Goal: Information Seeking & Learning: Learn about a topic

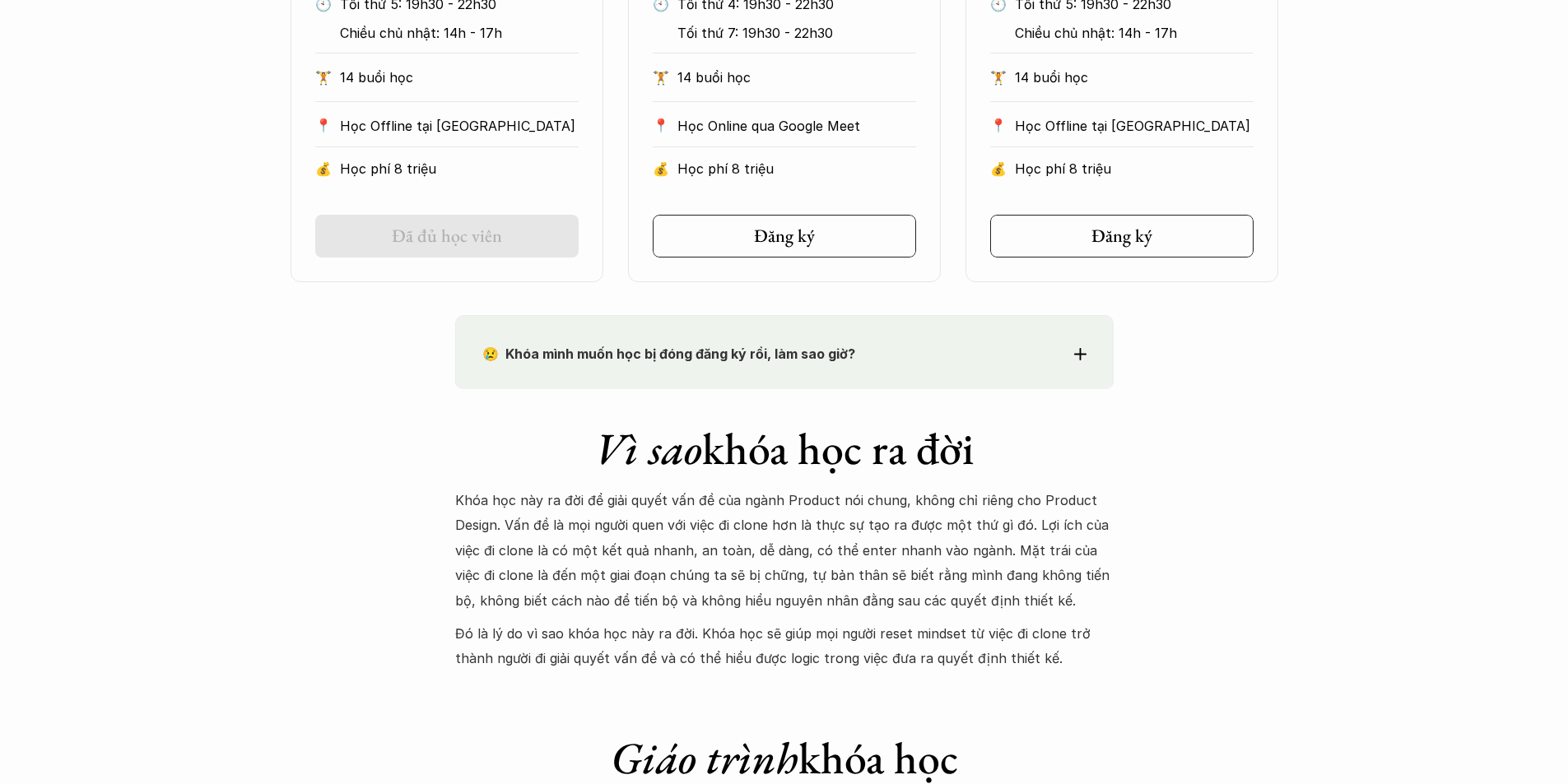
scroll to position [1152, 0]
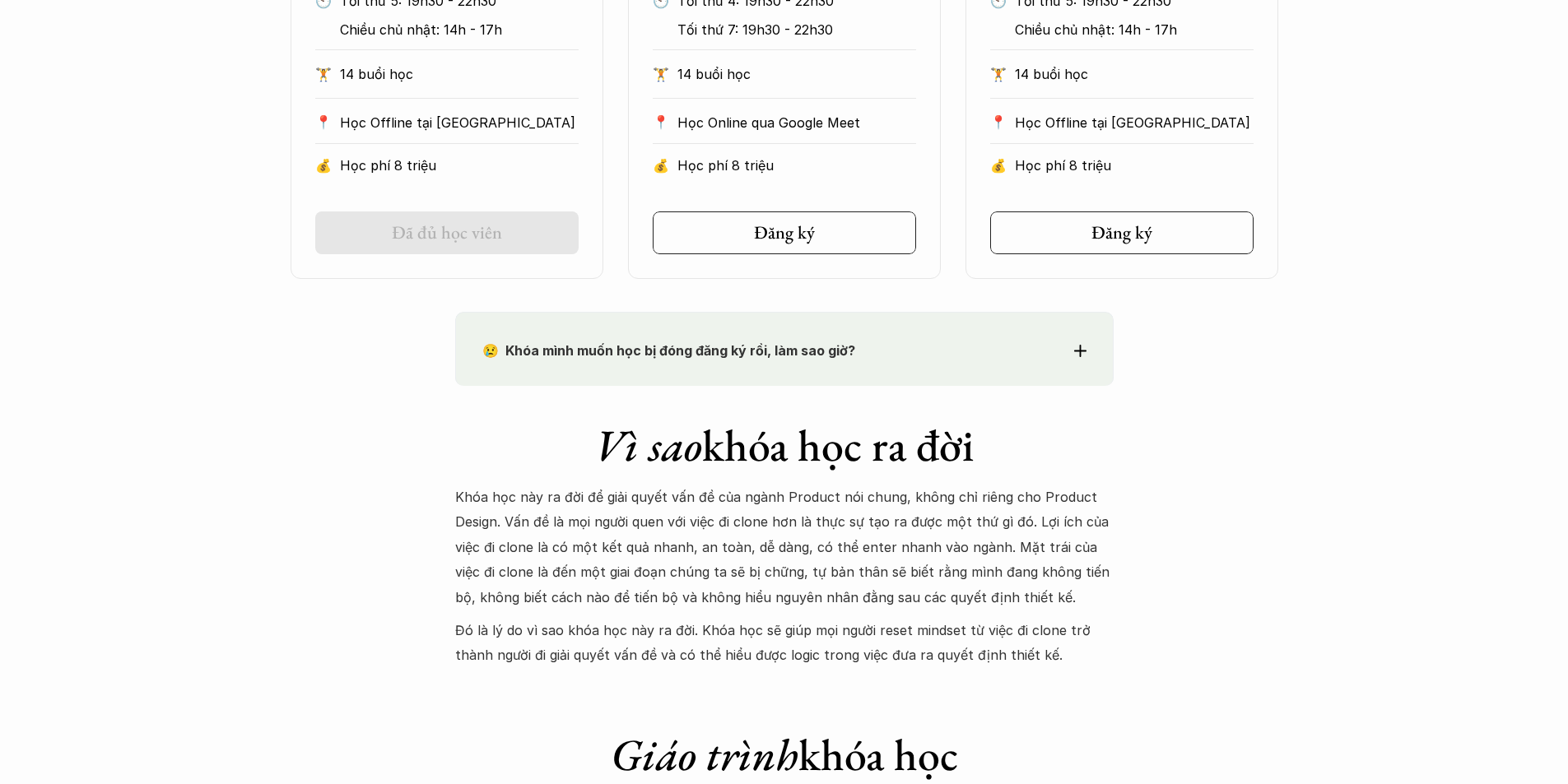
click at [1072, 354] on div "😢 Khóa mình muốn học bị đóng đăng ký rồi, làm sao giờ?" at bounding box center [784, 350] width 604 height 24
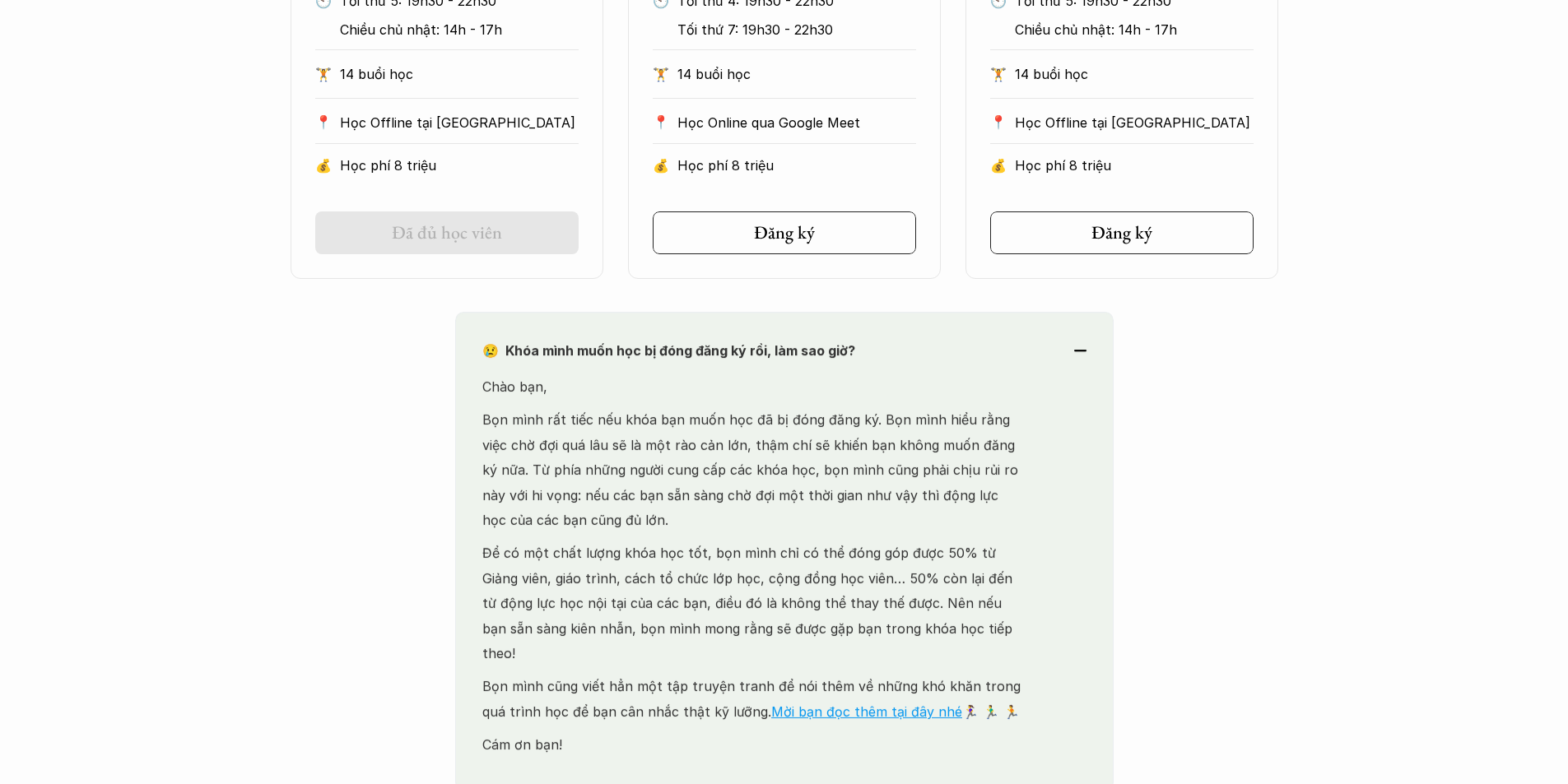
click at [1085, 354] on div "😢 Khóa mình muốn học bị đóng đăng ký rồi, làm sao giờ?" at bounding box center [784, 350] width 604 height 24
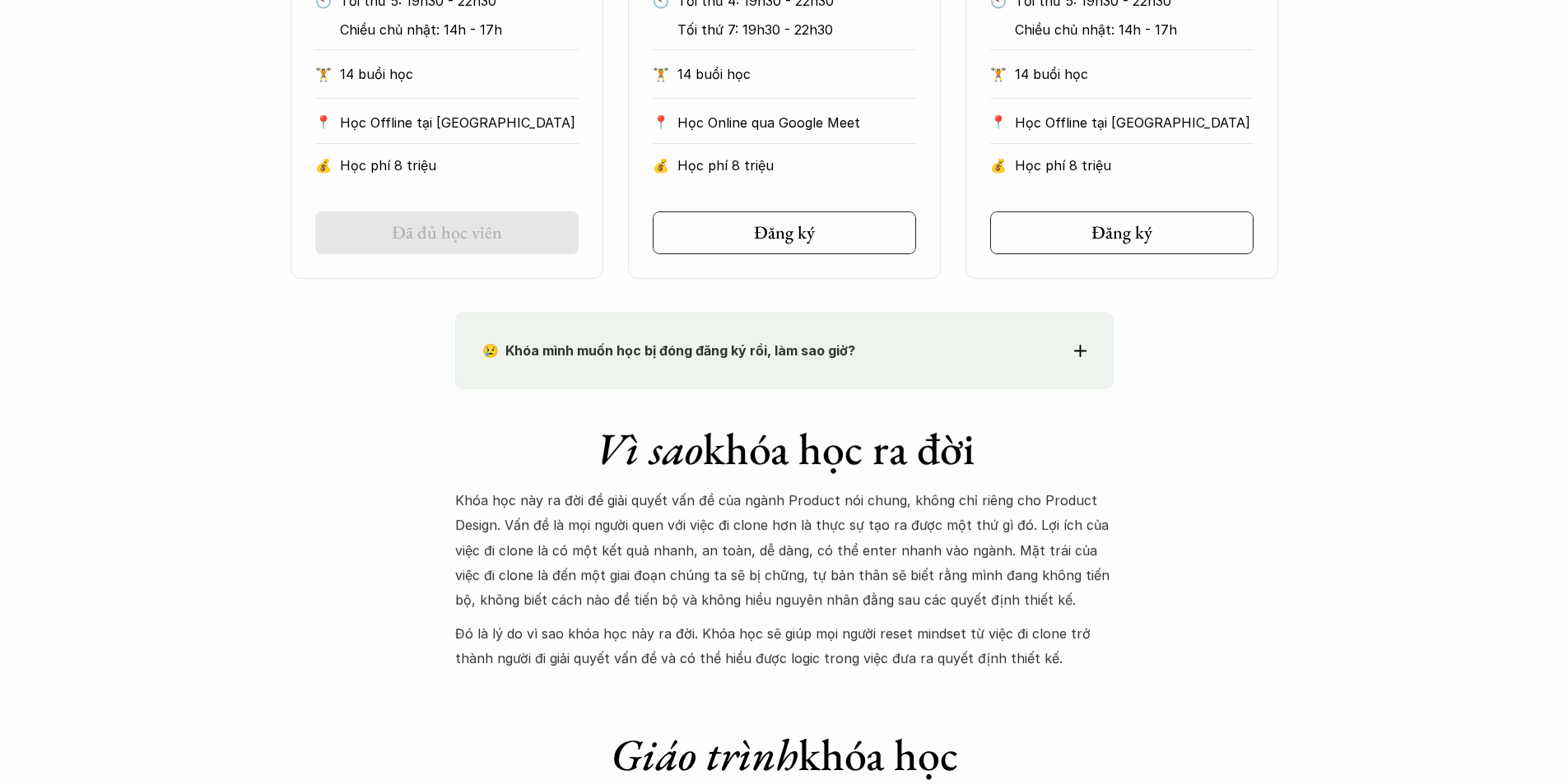
click at [1085, 354] on icon at bounding box center [1081, 351] width 12 height 12
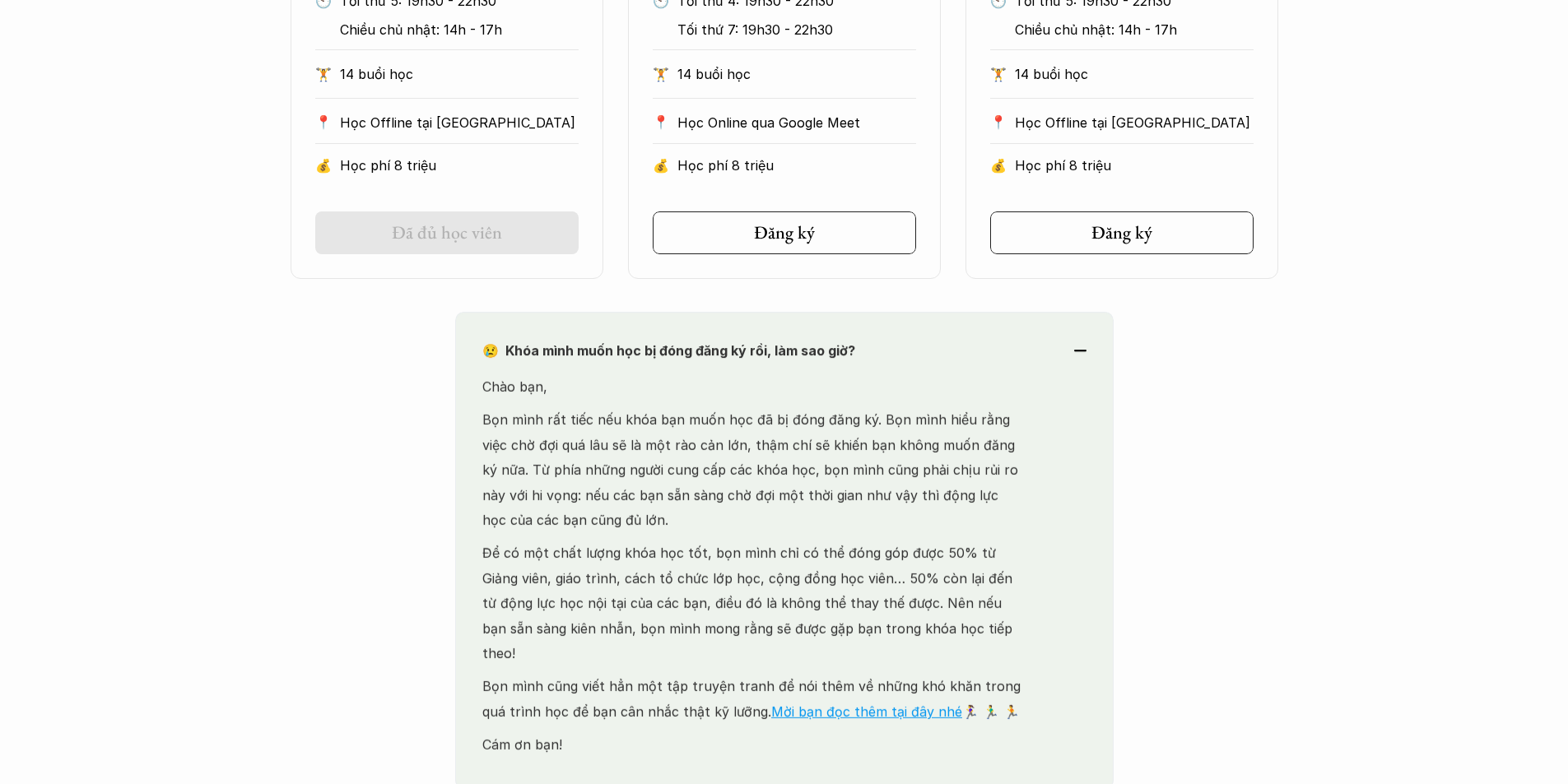
click at [1085, 354] on div "😢 Khóa mình muốn học bị đóng đăng ký rồi, làm sao giờ?" at bounding box center [784, 350] width 604 height 24
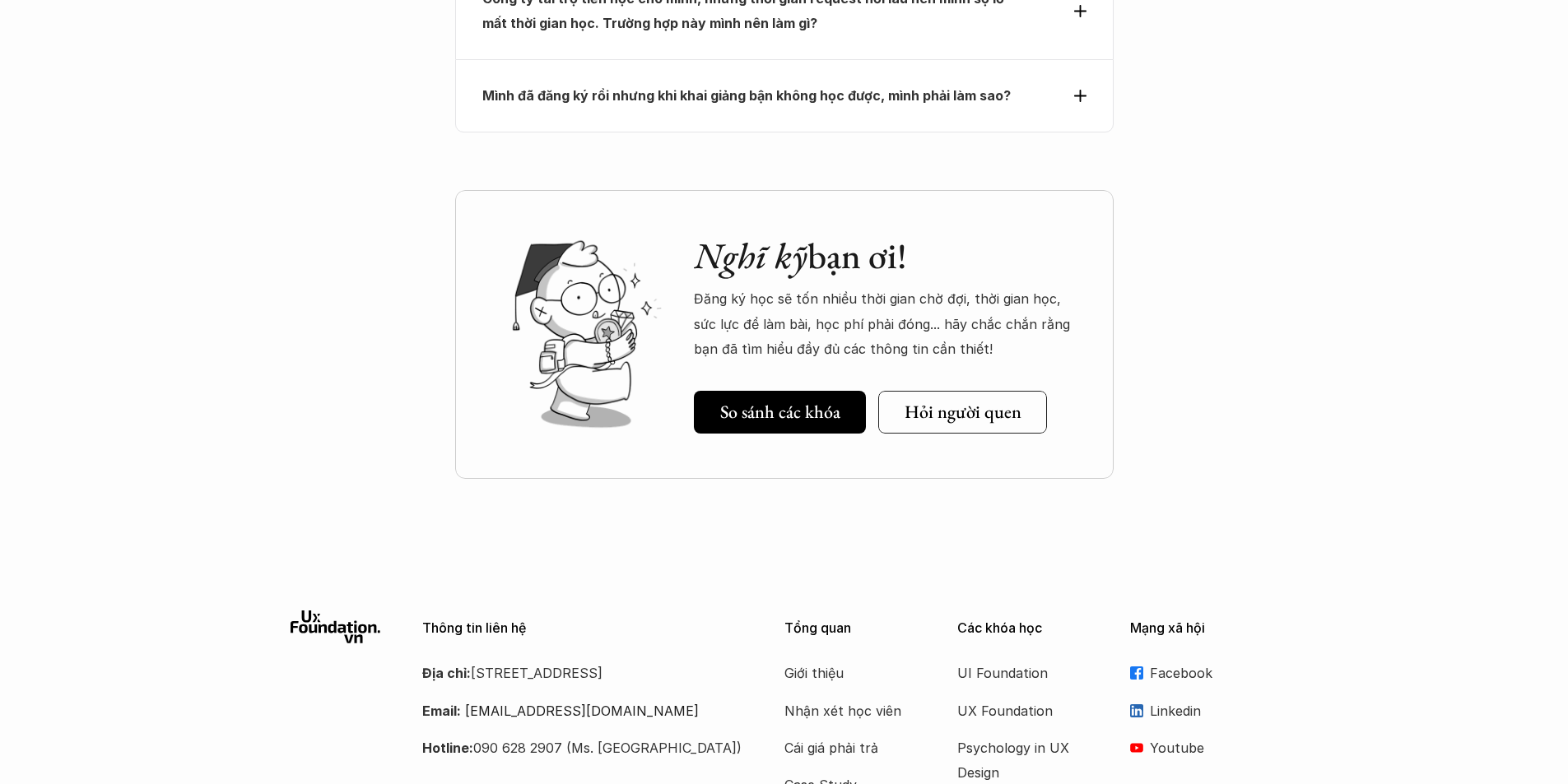
scroll to position [7651, 0]
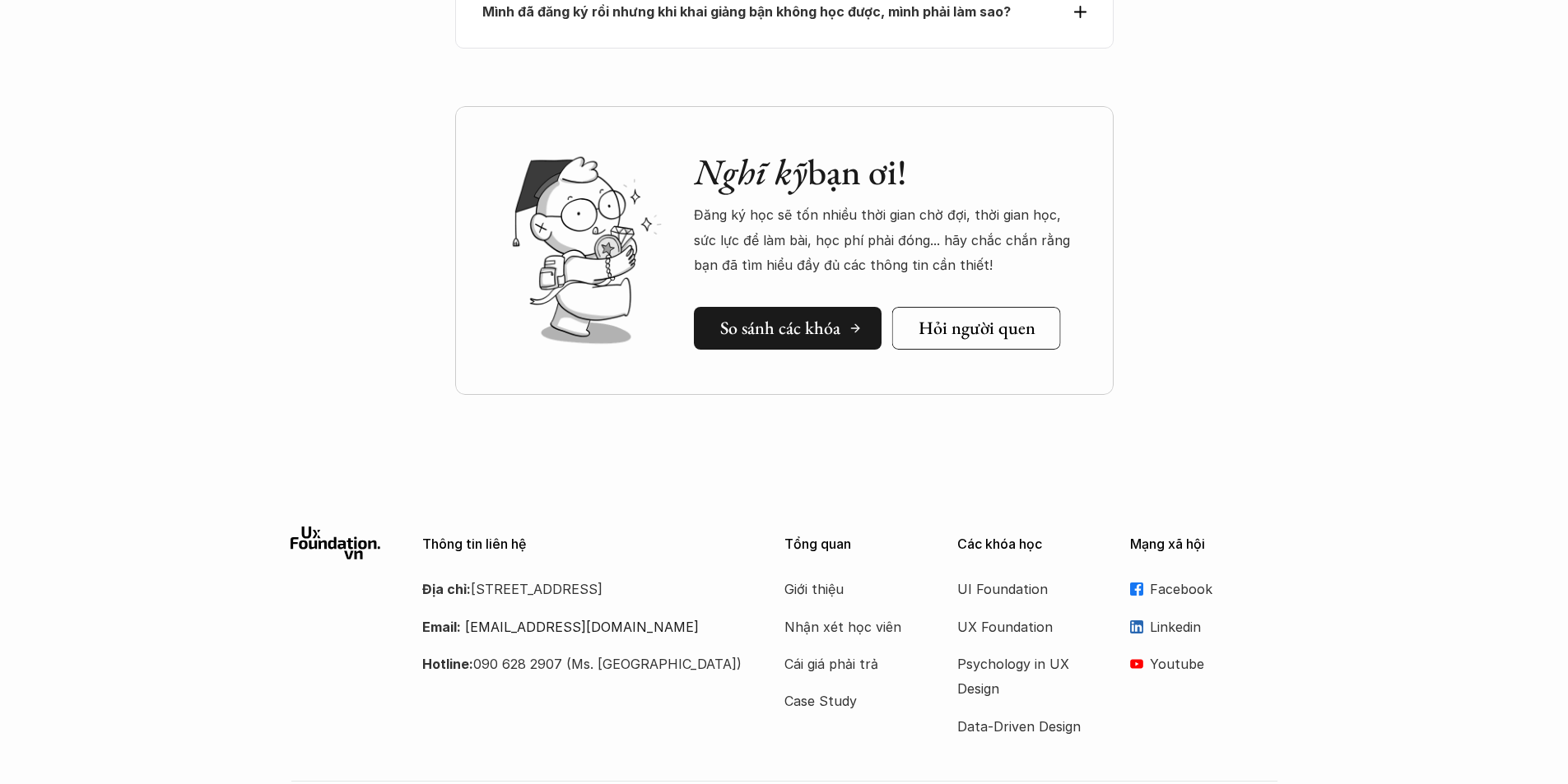
click at [820, 318] on h5 "So sánh các khóa" at bounding box center [780, 328] width 121 height 21
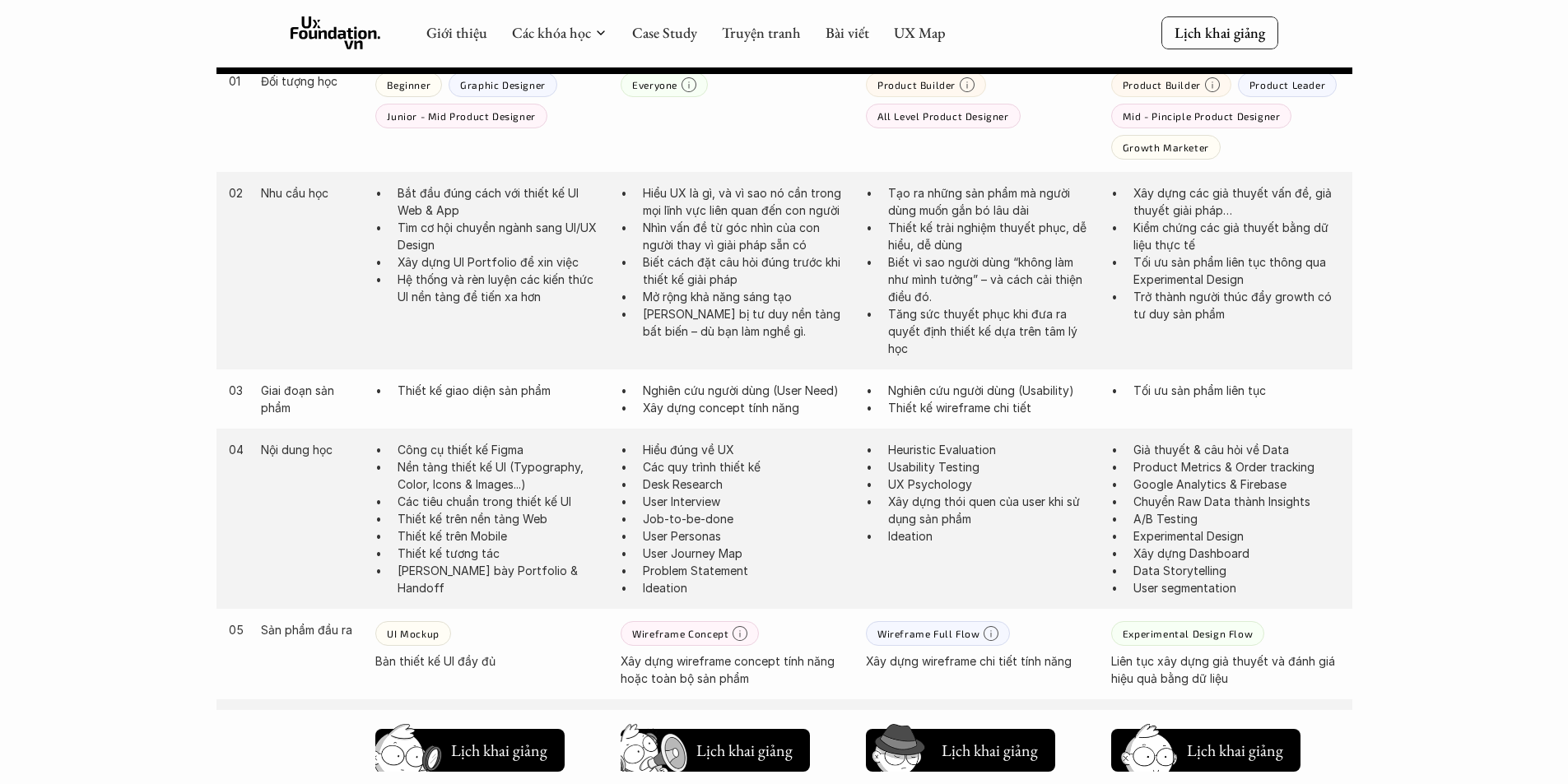
scroll to position [874, 0]
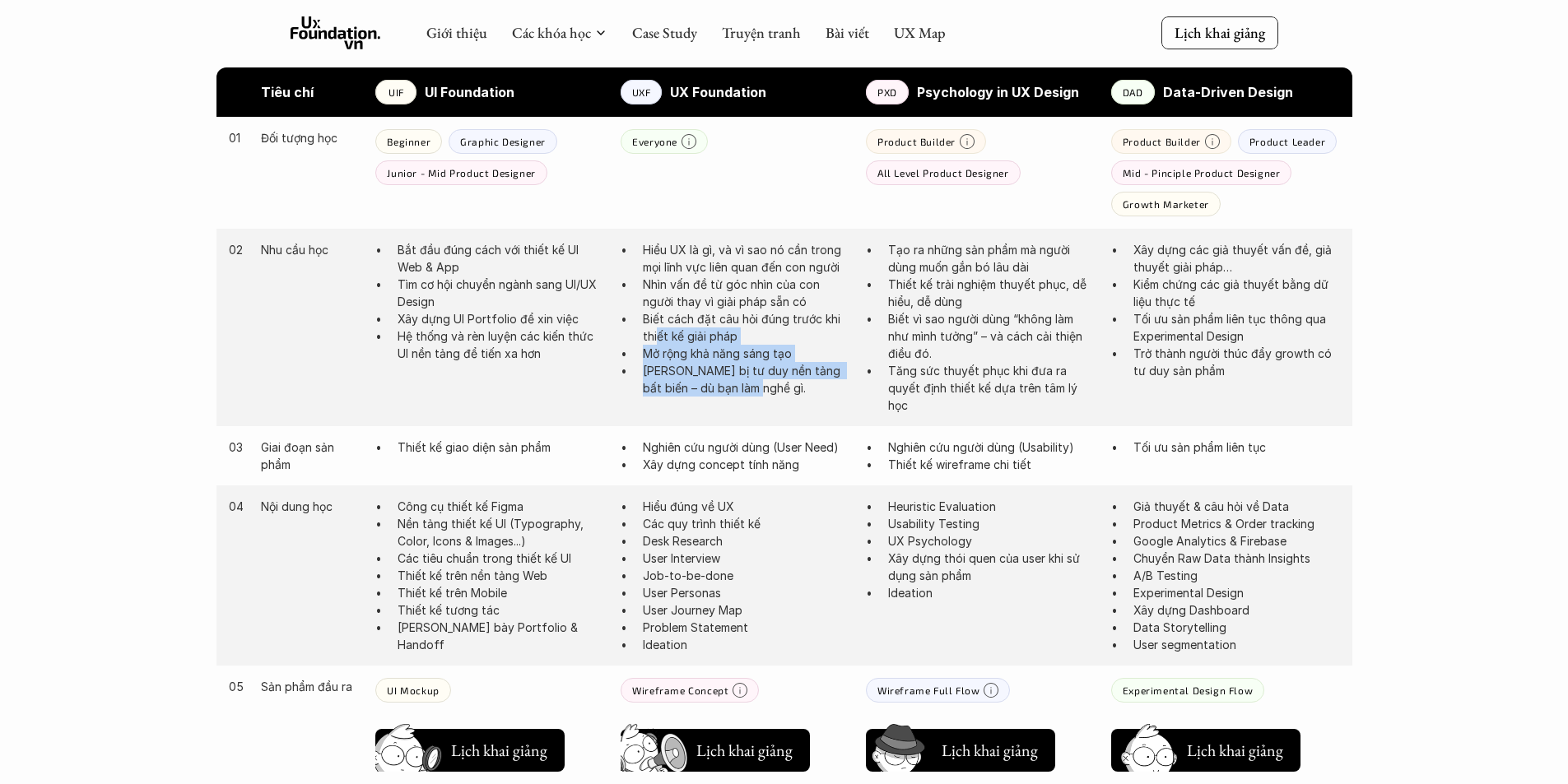
drag, startPoint x: 656, startPoint y: 343, endPoint x: 820, endPoint y: 390, distance: 170.6
click at [820, 390] on ul "Hiểu UX là gì, và vì sao nó cần trong mọi lĩnh vực liên quan đến con người Nhìn…" at bounding box center [735, 319] width 229 height 155
click at [818, 397] on div "02 Nhu cầu học Bắt đầu đúng cách với thiết kế UI Web & App Tìm cơ hội chuyển ng…" at bounding box center [784, 327] width 1136 height 197
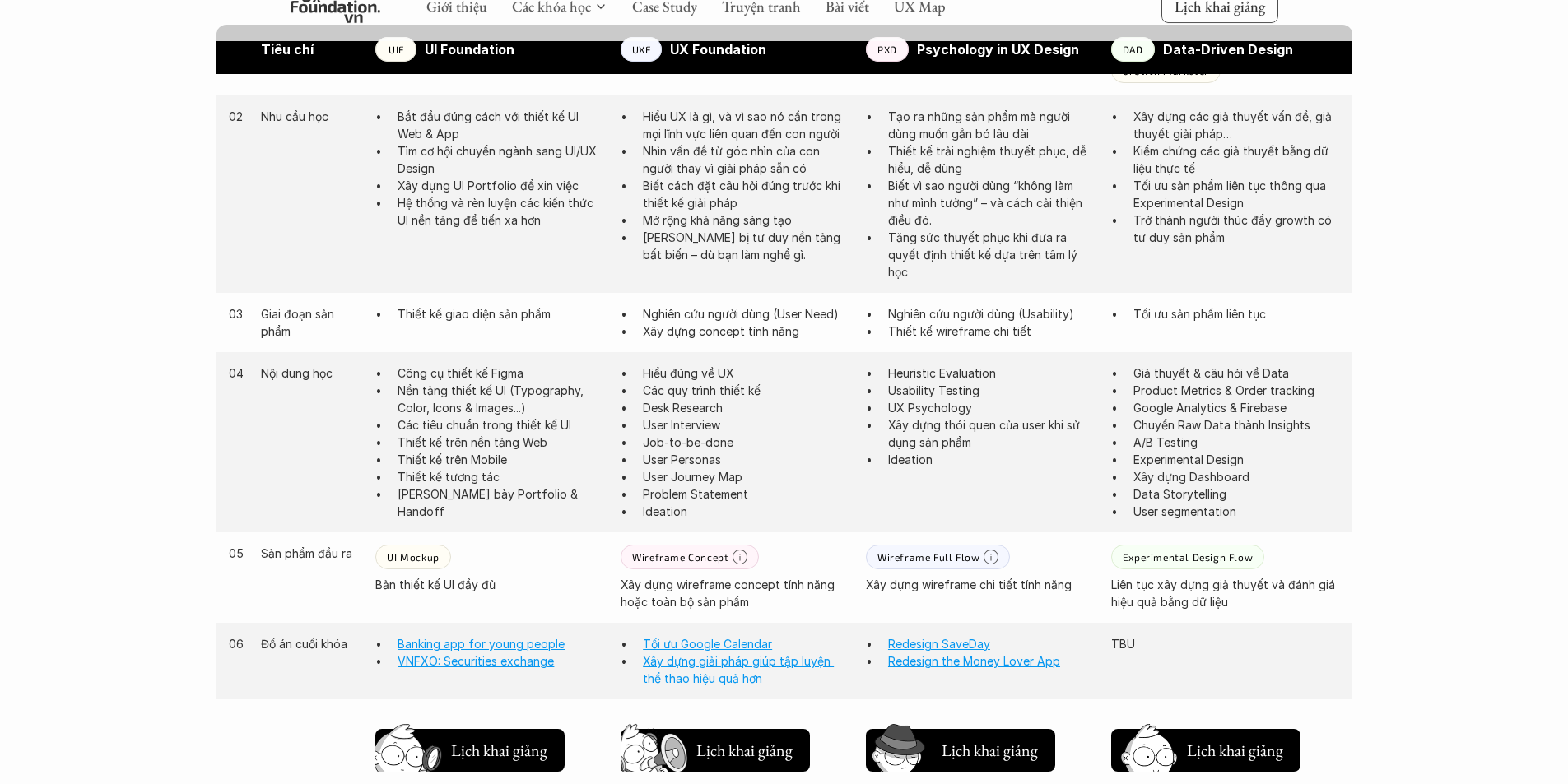
scroll to position [1038, 0]
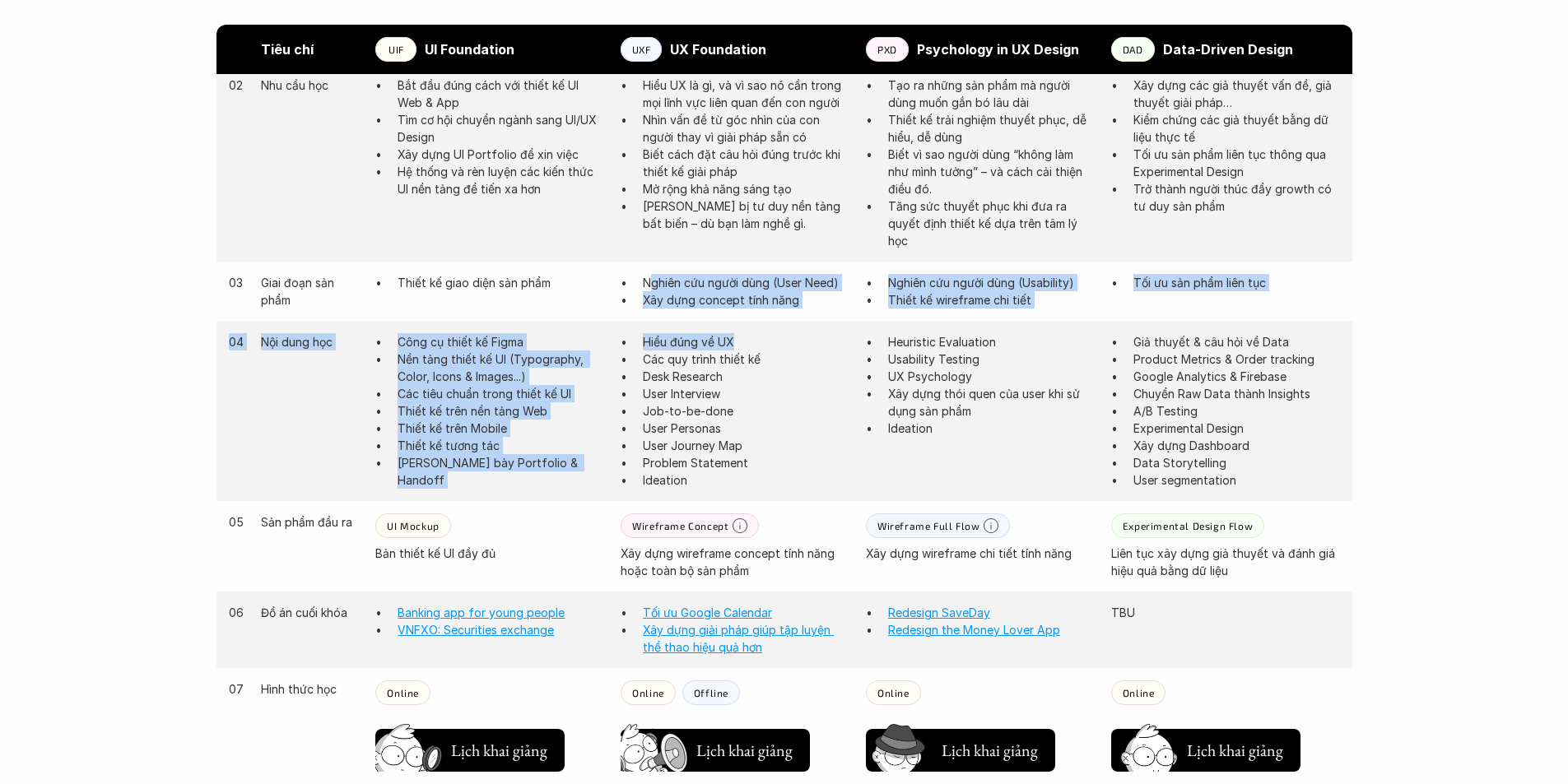
drag, startPoint x: 652, startPoint y: 281, endPoint x: 787, endPoint y: 335, distance: 145.4
click at [787, 335] on div "03 Giai đoạn sản phẩm Thiết kế giao diện sản phẩm Nghiên cứu người dùng (User N…" at bounding box center [784, 705] width 1136 height 887
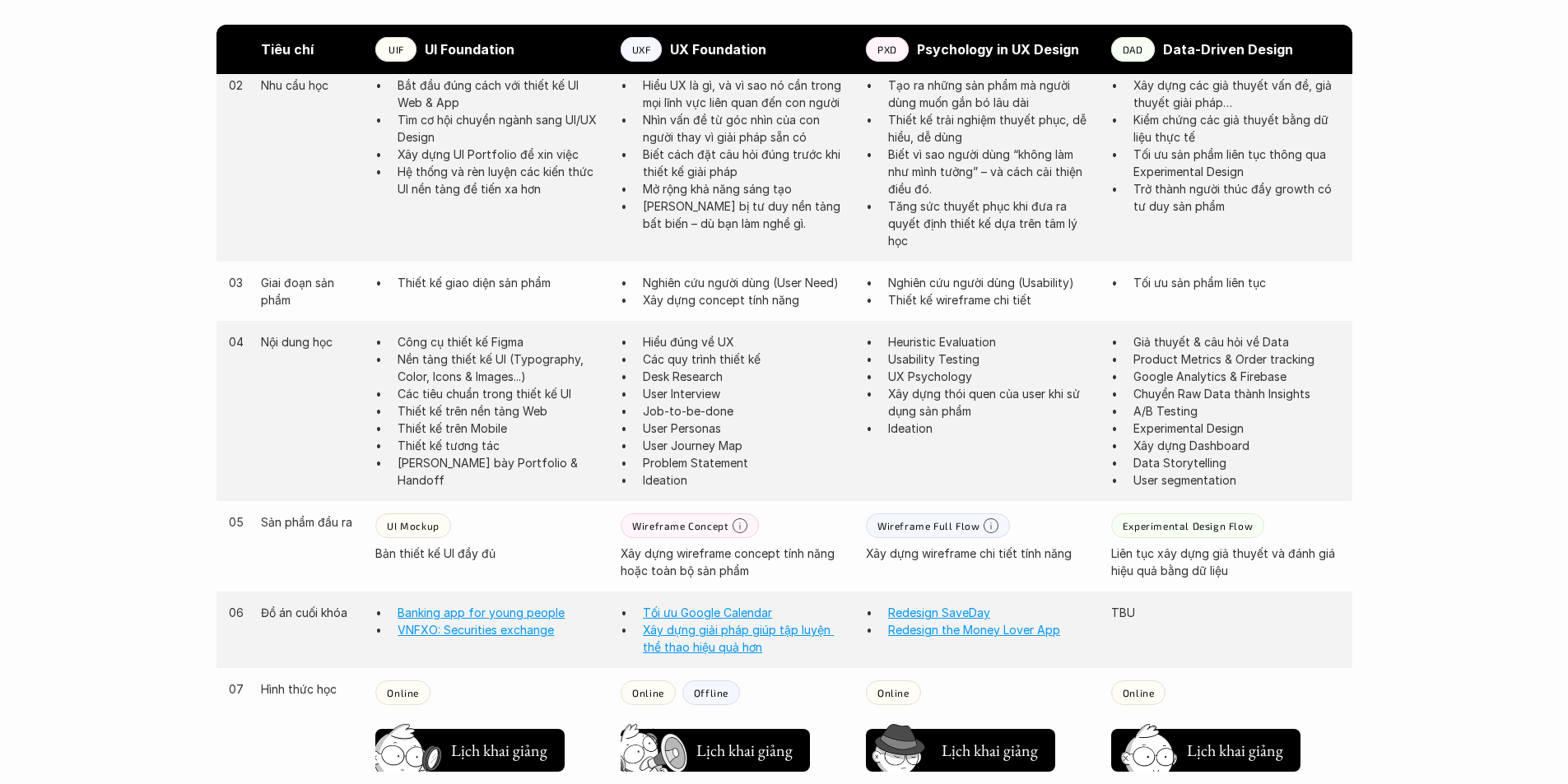
click at [803, 369] on p "Desk Research" at bounding box center [746, 376] width 207 height 17
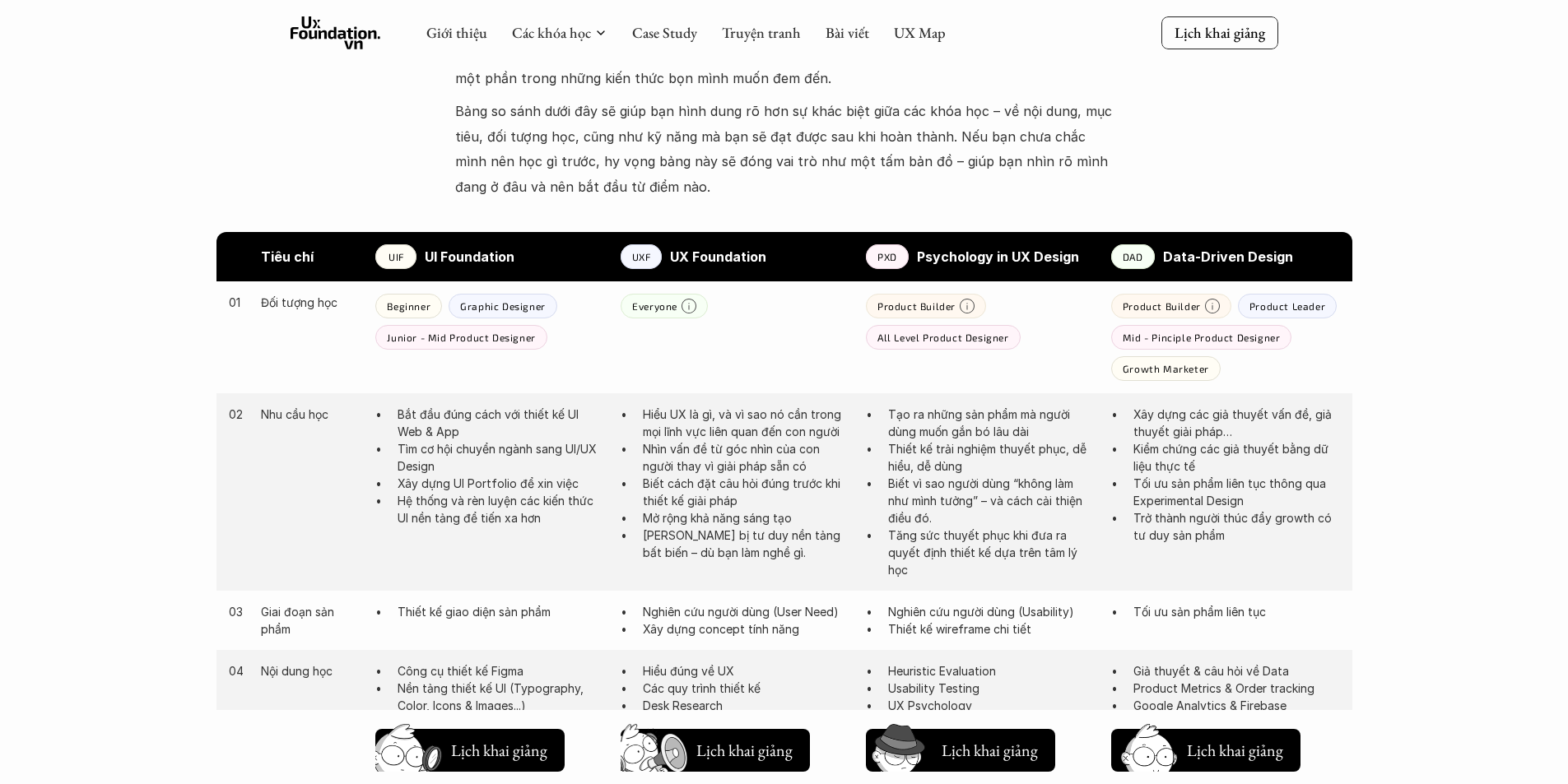
scroll to position [1203, 0]
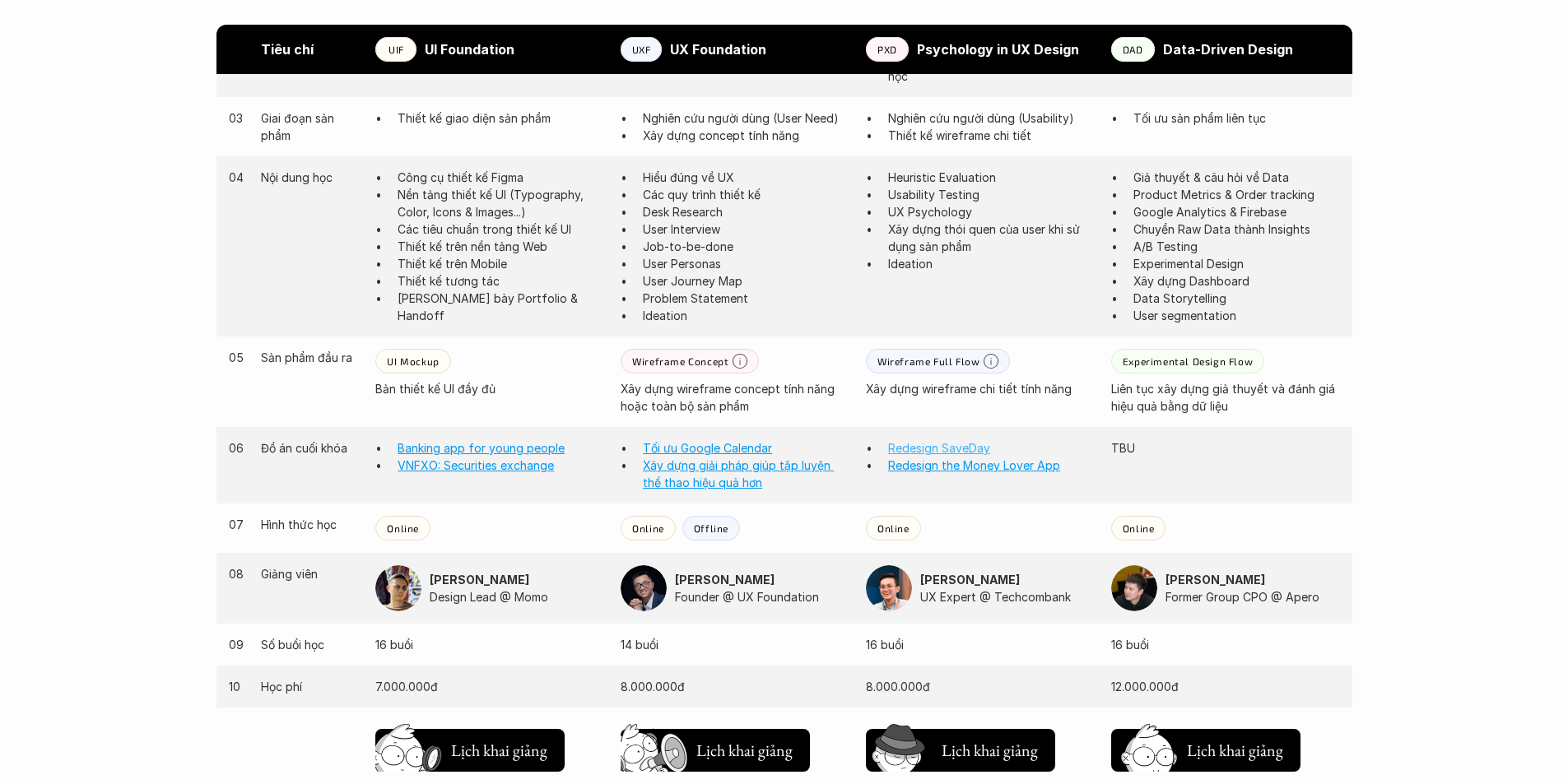
click at [977, 447] on link "Redesign SaveDay" at bounding box center [939, 448] width 102 height 14
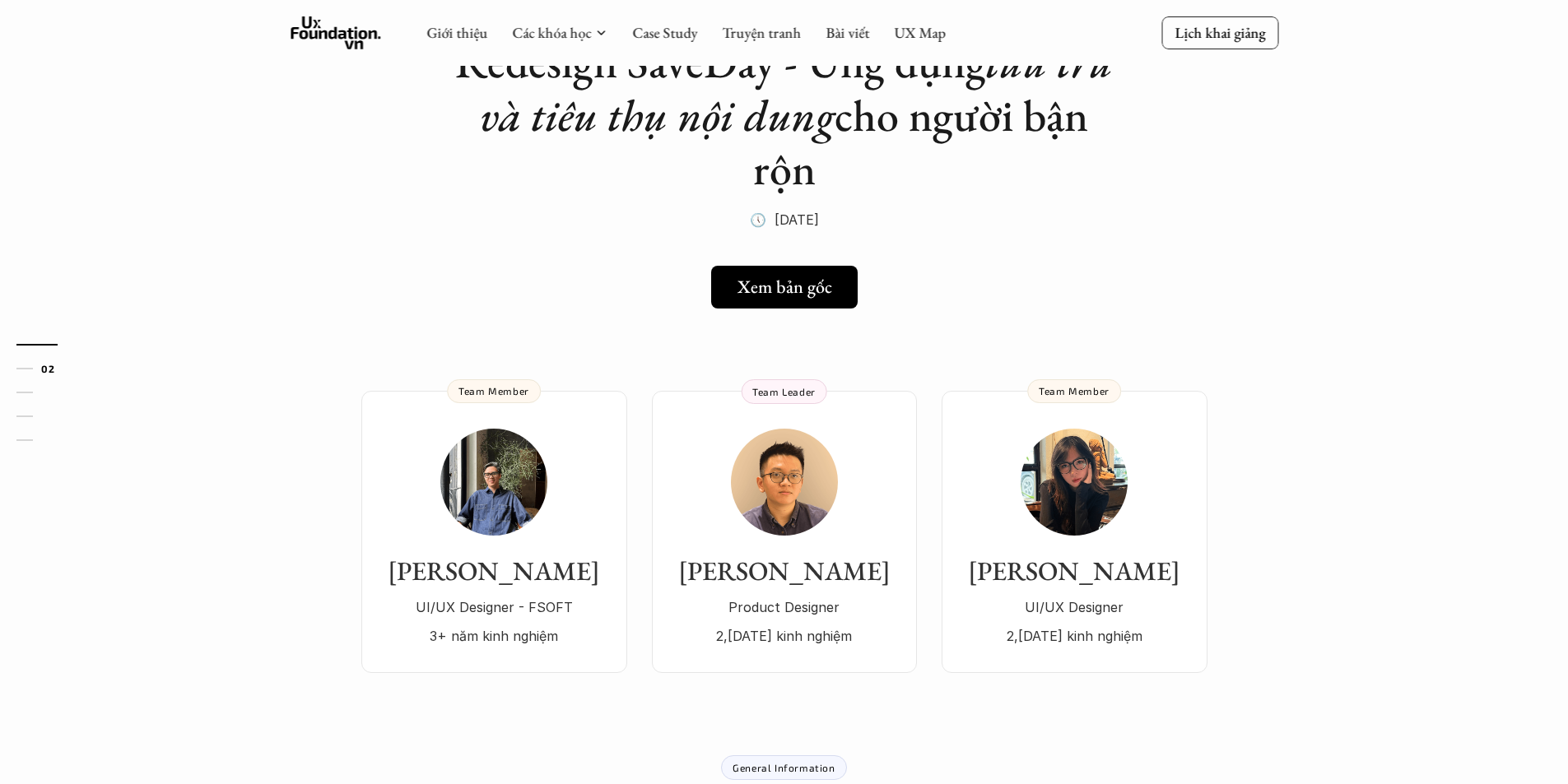
scroll to position [164, 0]
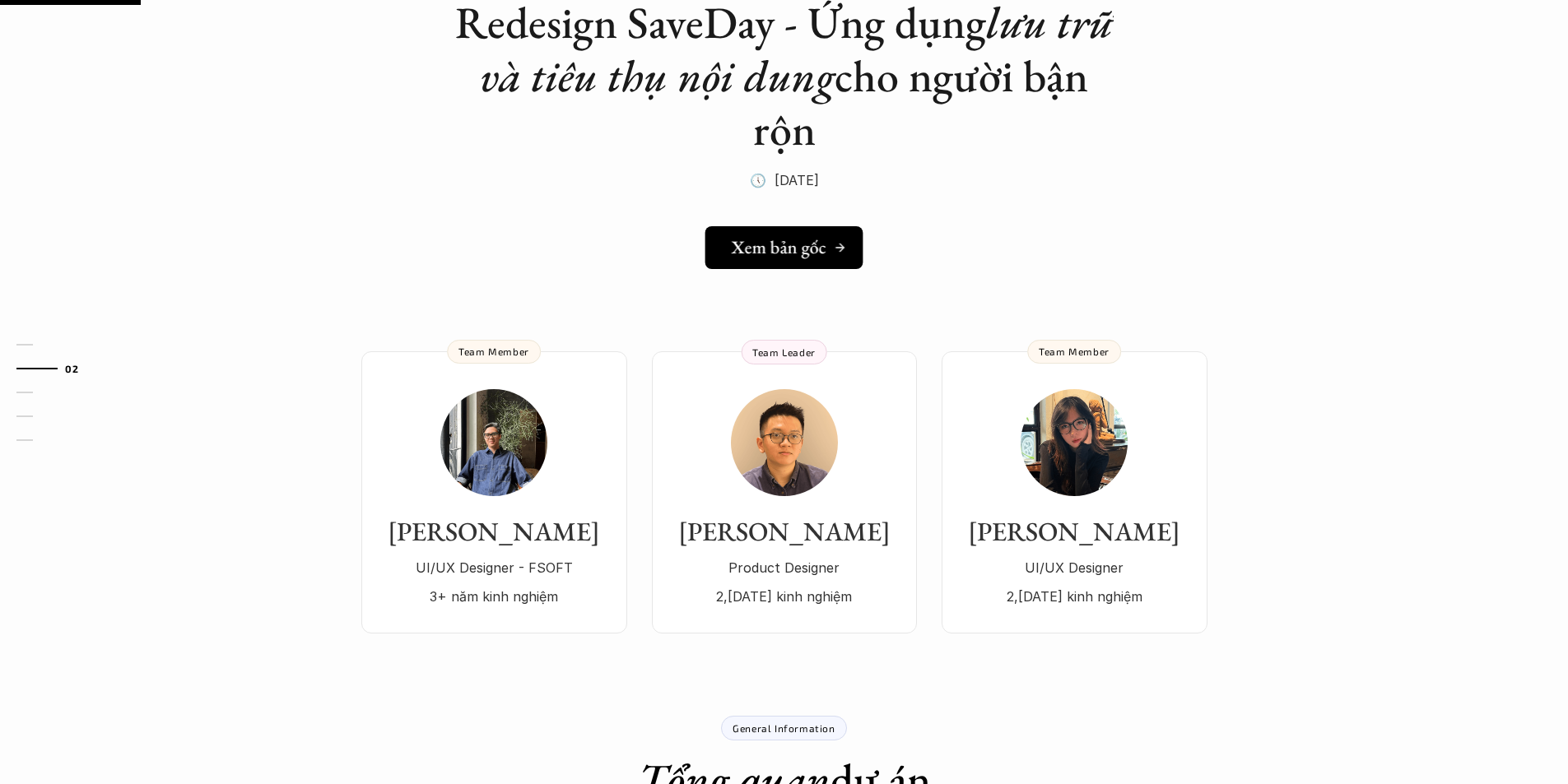
click at [800, 260] on link "Xem bản gốc" at bounding box center [784, 247] width 158 height 43
click at [1116, 438] on img at bounding box center [1074, 443] width 107 height 107
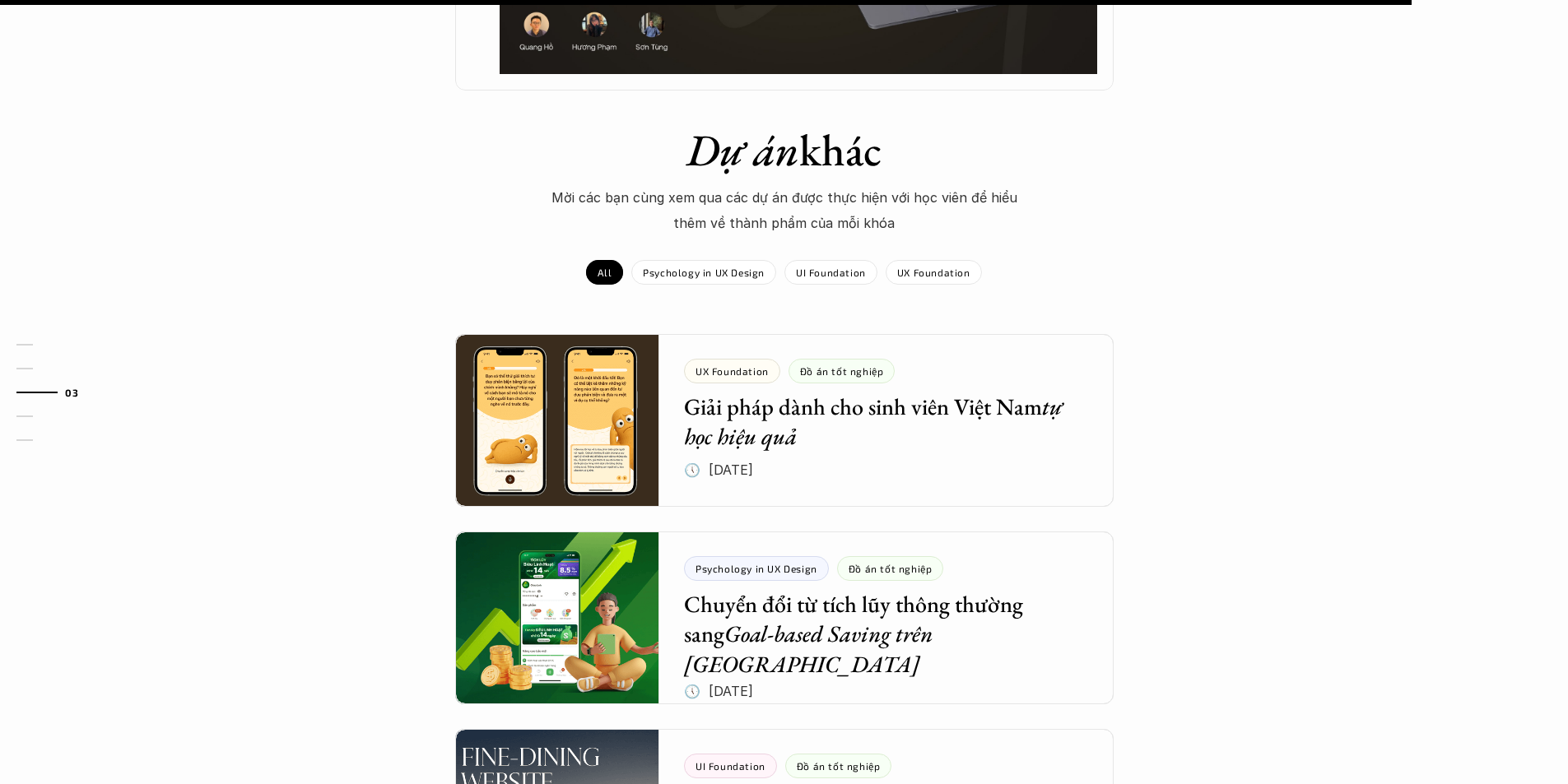
scroll to position [1646, 0]
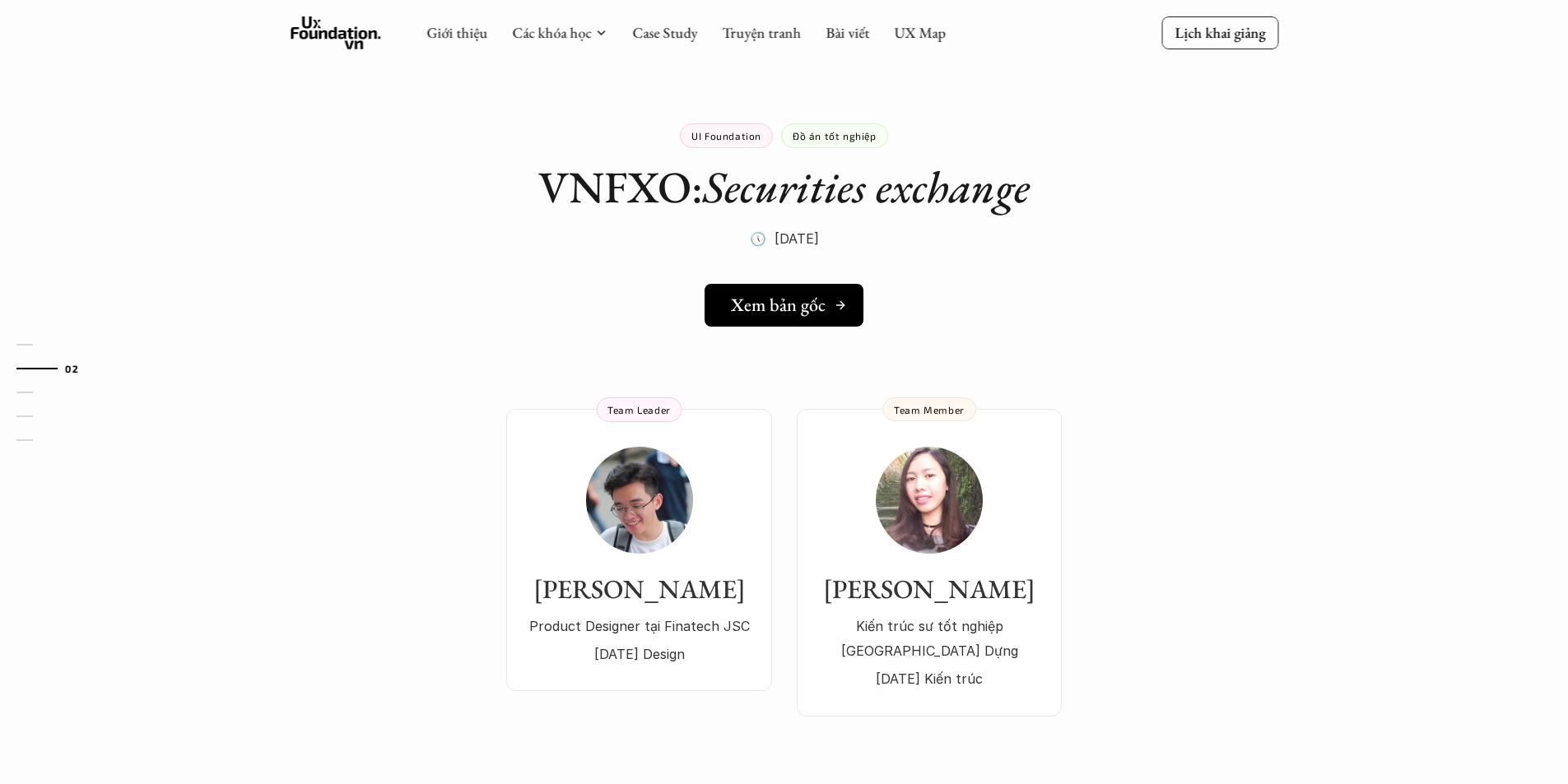
click at [817, 297] on h5 "Xem bản gốc" at bounding box center [778, 305] width 94 height 21
